Goal: Transaction & Acquisition: Purchase product/service

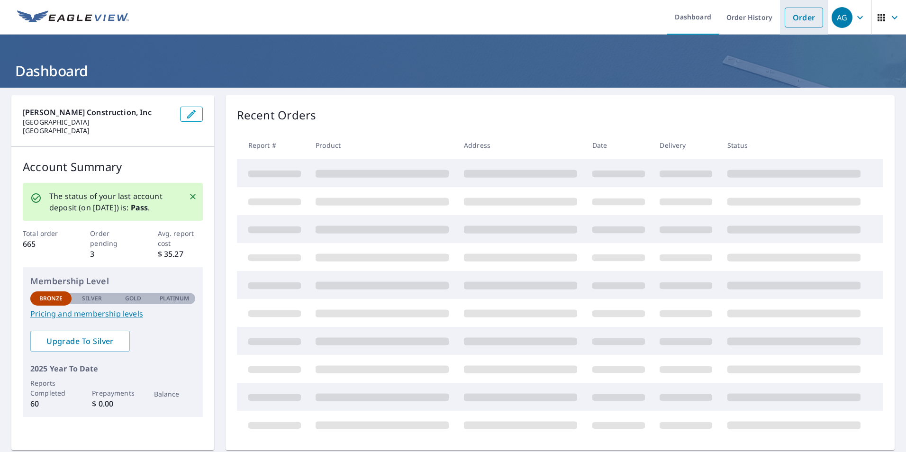
click at [792, 17] on link "Order" at bounding box center [804, 18] width 38 height 20
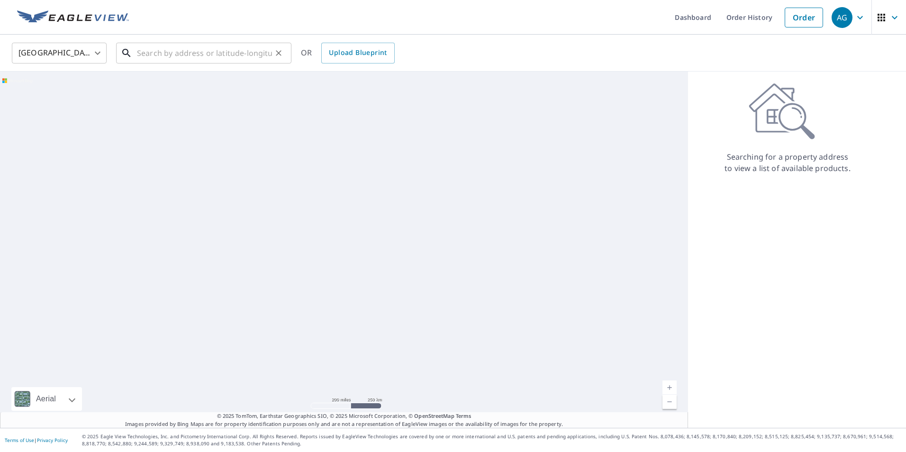
click at [195, 53] on input "text" at bounding box center [204, 53] width 135 height 27
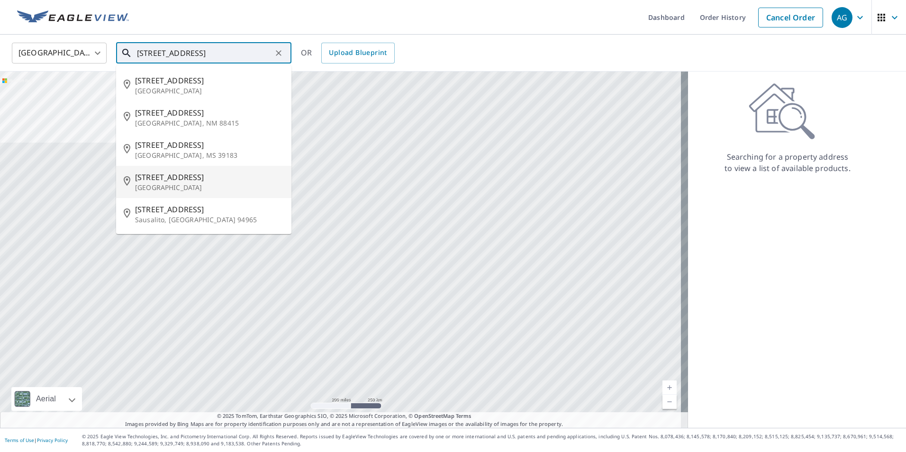
click at [167, 182] on span "[STREET_ADDRESS]" at bounding box center [209, 177] width 149 height 11
type input "[STREET_ADDRESS]"
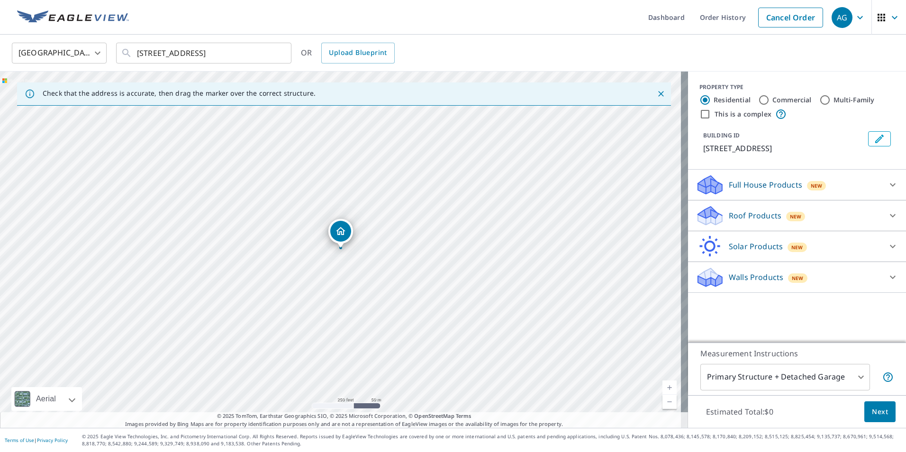
click at [729, 218] on p "Roof Products" at bounding box center [755, 215] width 53 height 11
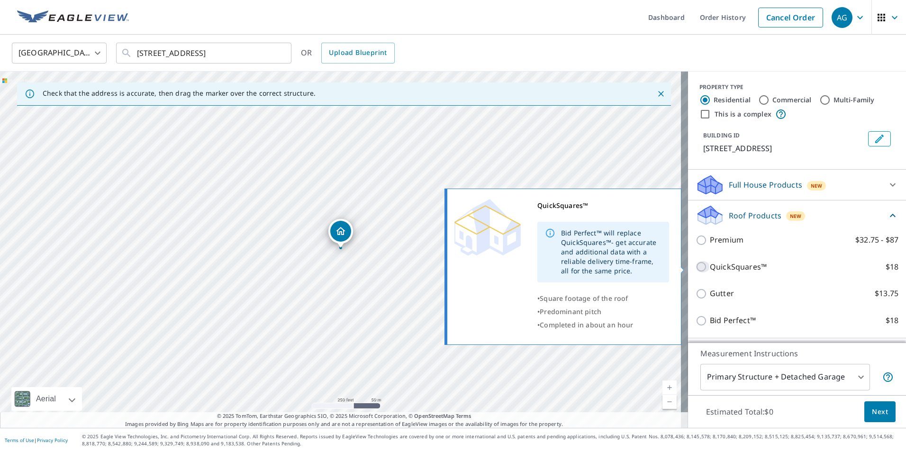
click at [697, 264] on input "QuickSquares™ $18" at bounding box center [703, 266] width 14 height 11
checkbox input "true"
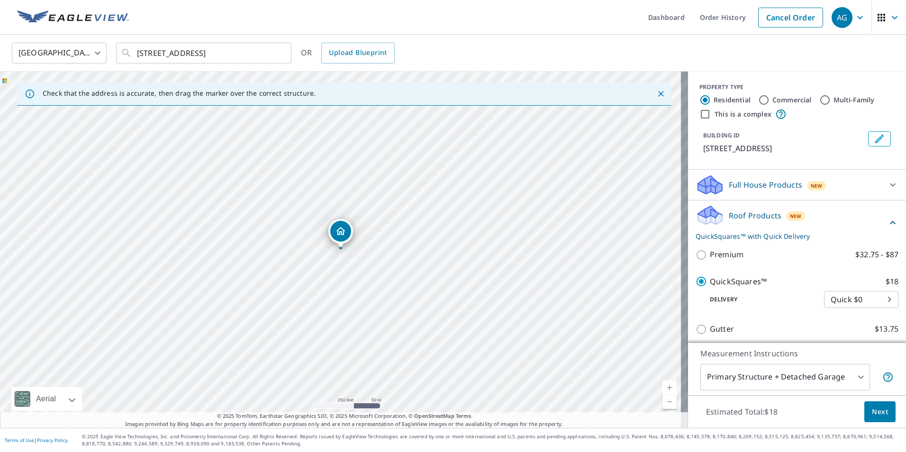
click at [872, 412] on span "Next" at bounding box center [880, 412] width 16 height 12
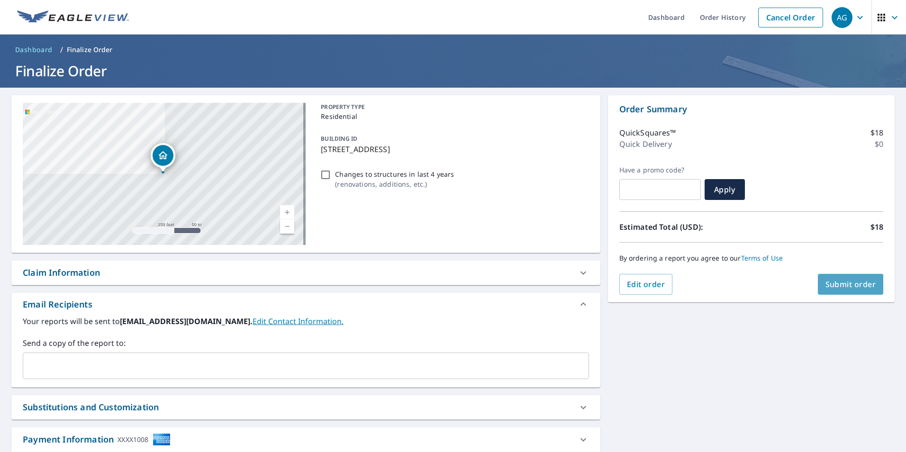
click at [839, 279] on span "Submit order" at bounding box center [850, 284] width 51 height 10
